Goal: Task Accomplishment & Management: Manage account settings

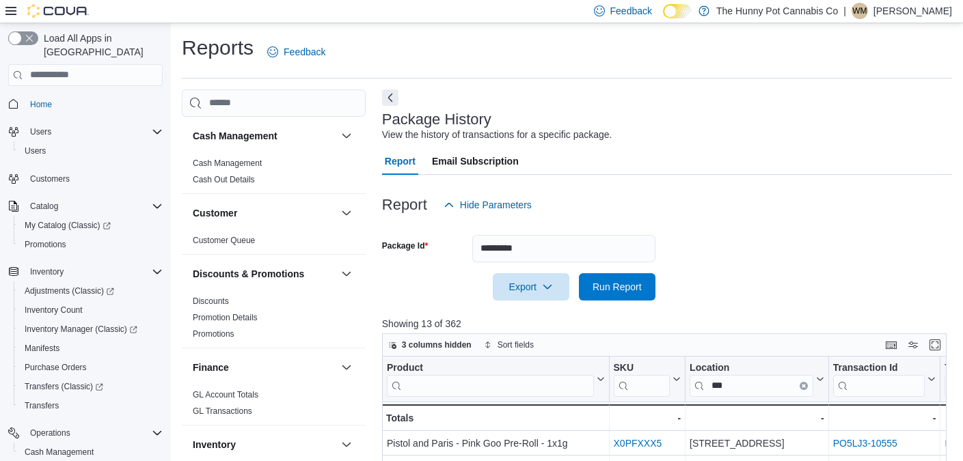
scroll to position [0, 194]
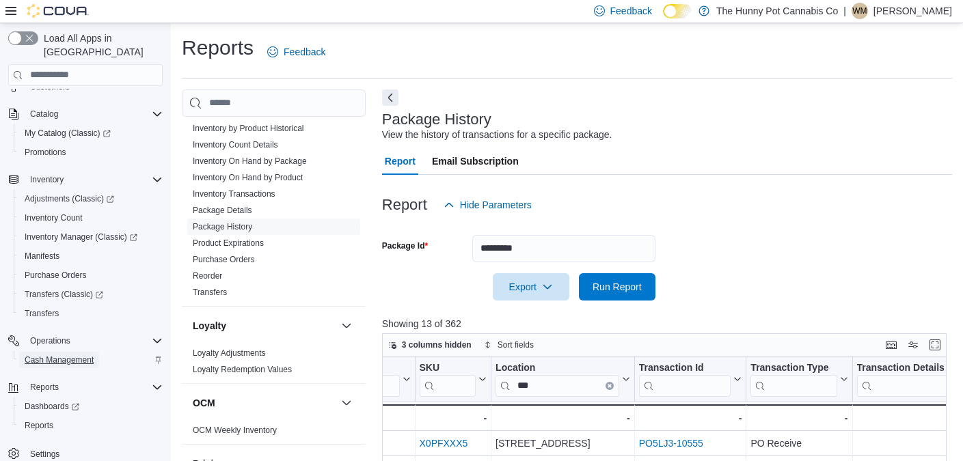
click at [73, 353] on span "Cash Management" at bounding box center [59, 360] width 69 height 16
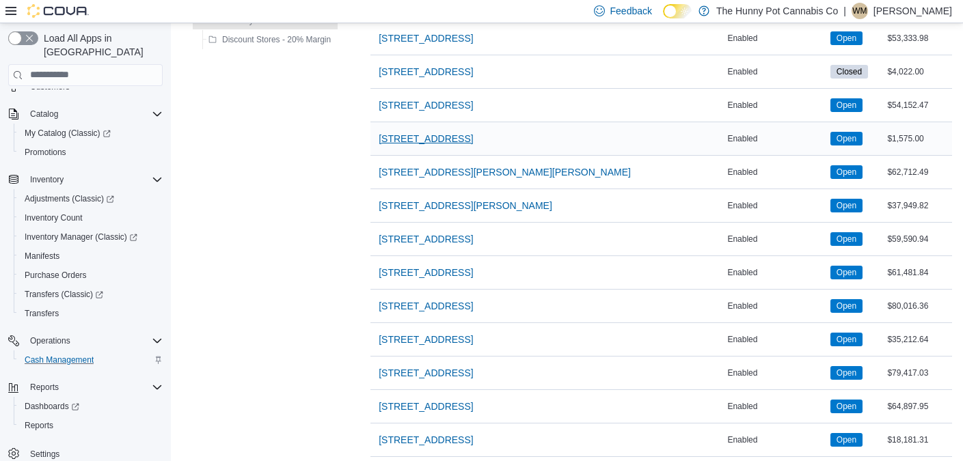
scroll to position [902, 0]
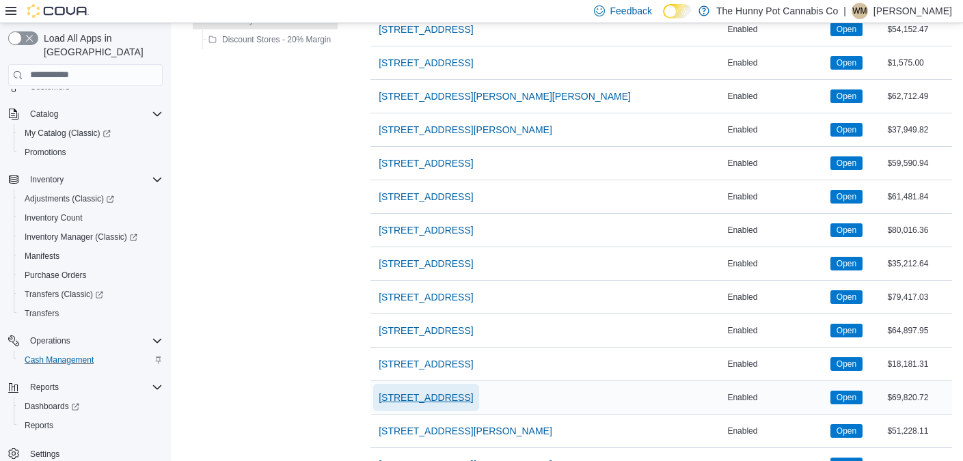
click at [422, 394] on span "[STREET_ADDRESS]" at bounding box center [426, 398] width 94 height 14
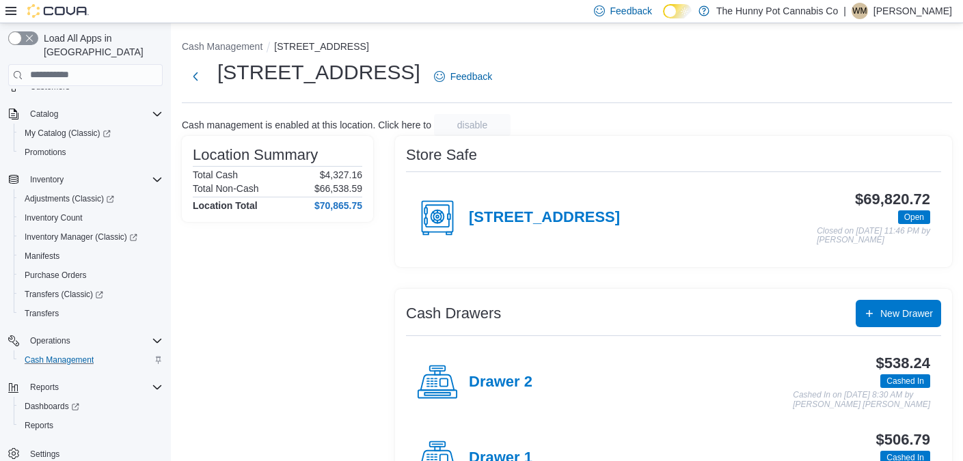
scroll to position [57, 0]
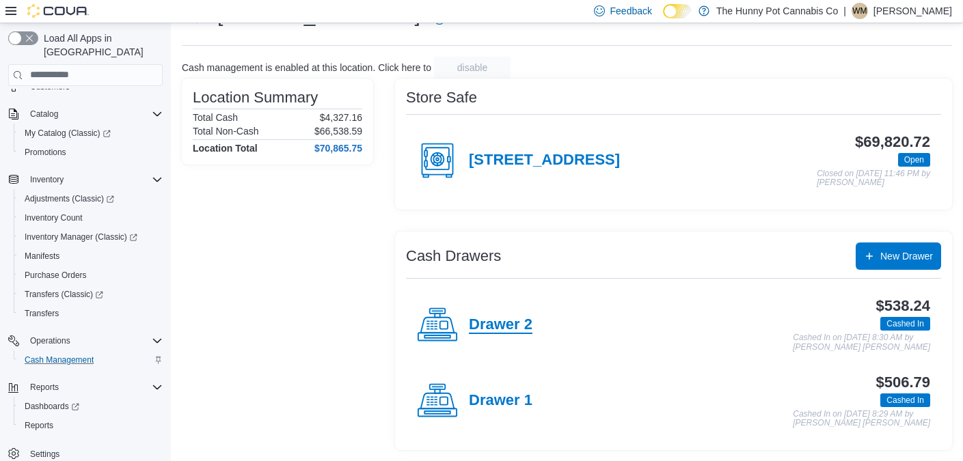
click at [478, 321] on h4 "Drawer 2" at bounding box center [501, 326] width 64 height 18
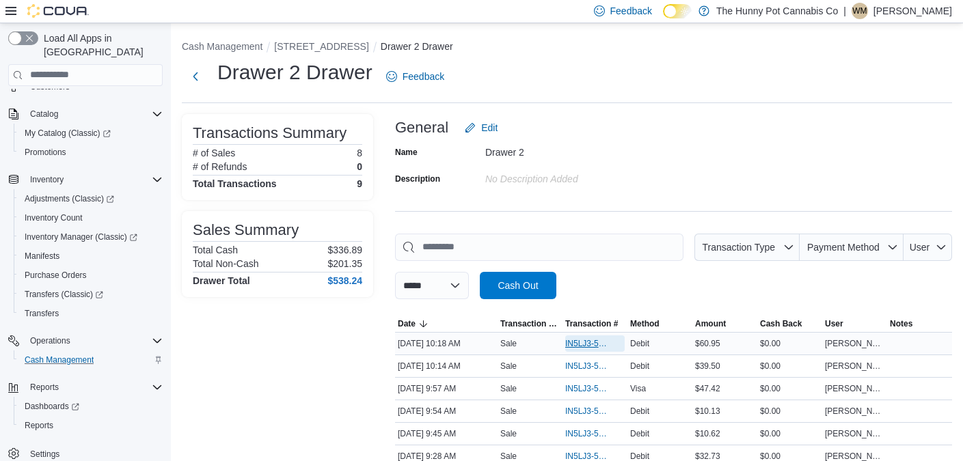
click at [574, 340] on span "IN5LJ3-5754680" at bounding box center [588, 343] width 46 height 11
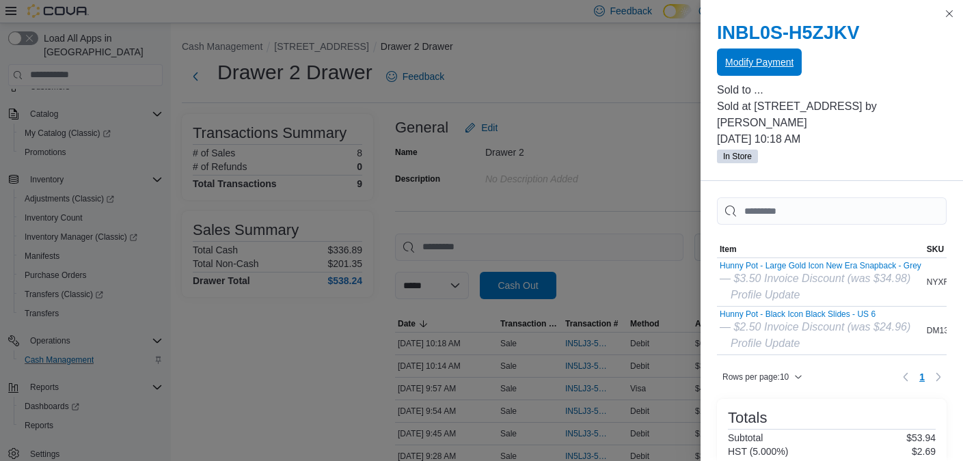
click at [737, 71] on span "Modify Payment" at bounding box center [759, 62] width 68 height 27
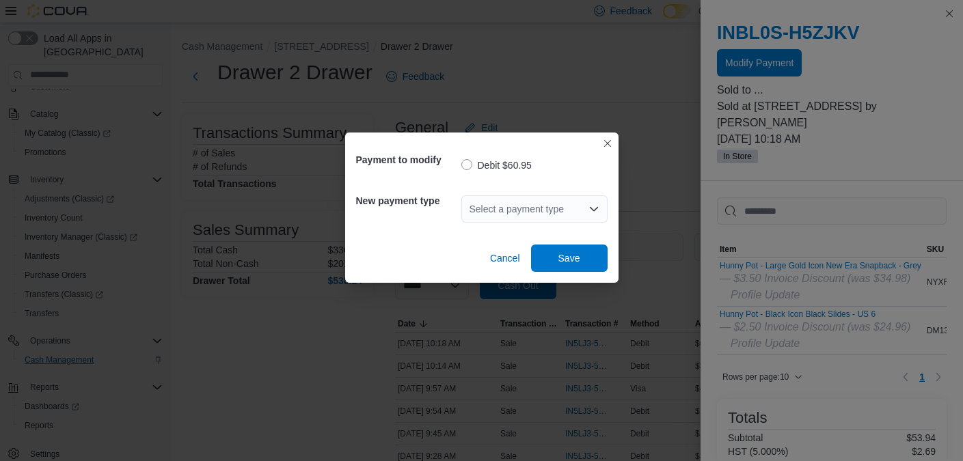
click at [558, 224] on div "Select a payment type" at bounding box center [534, 209] width 146 height 44
click at [556, 213] on div "Select a payment type" at bounding box center [534, 209] width 146 height 27
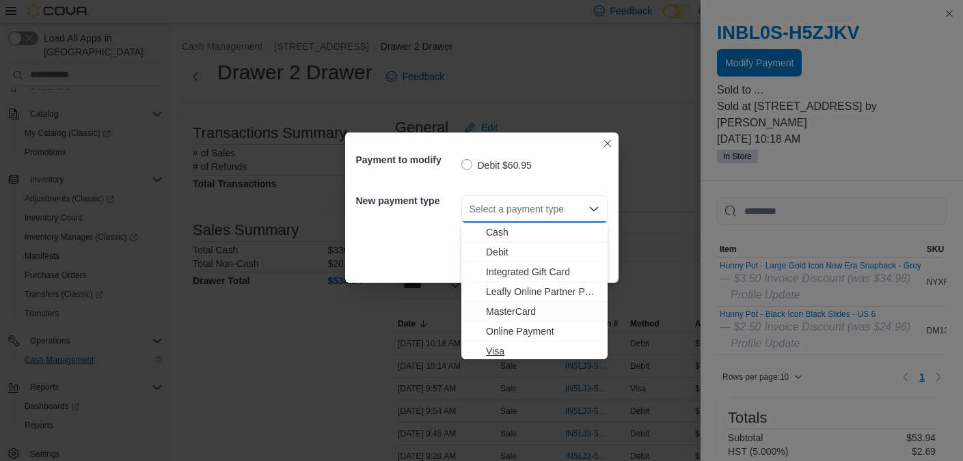
click at [504, 346] on span "Visa" at bounding box center [542, 352] width 113 height 14
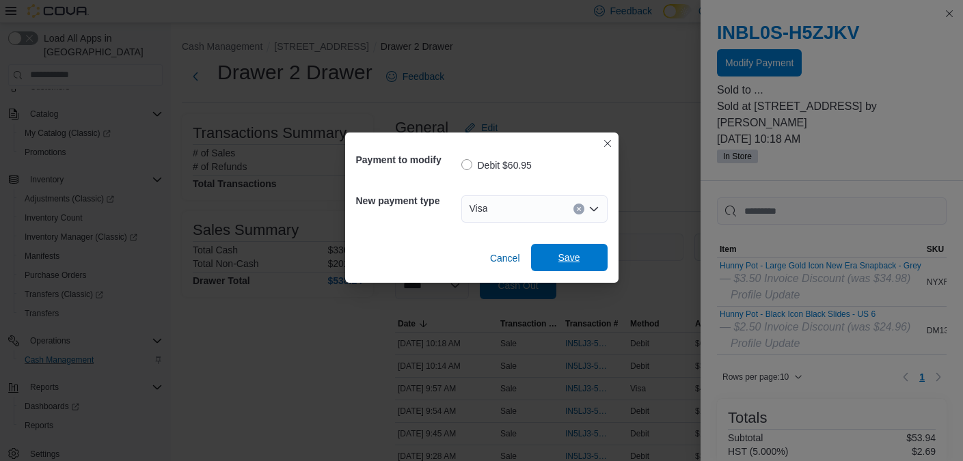
click at [563, 258] on span "Save" at bounding box center [569, 258] width 22 height 14
